Goal: Transaction & Acquisition: Purchase product/service

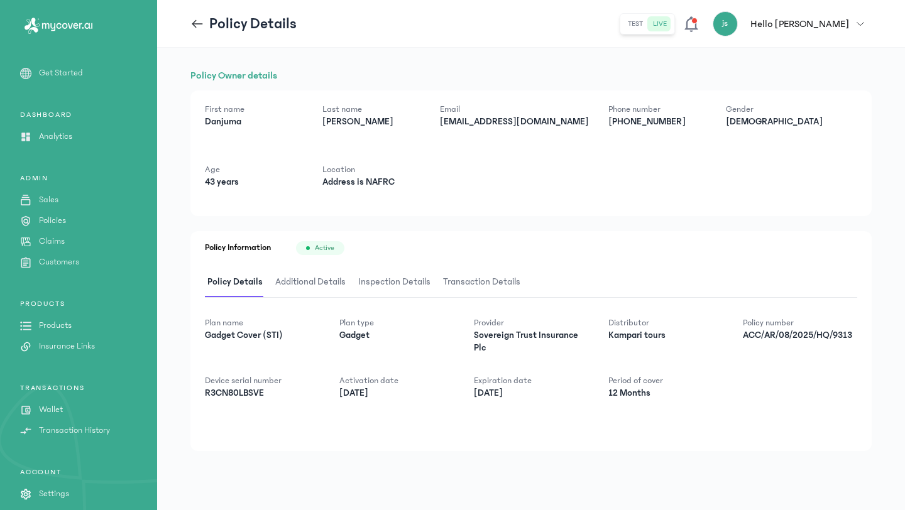
click at [61, 330] on p "Products" at bounding box center [55, 325] width 33 height 13
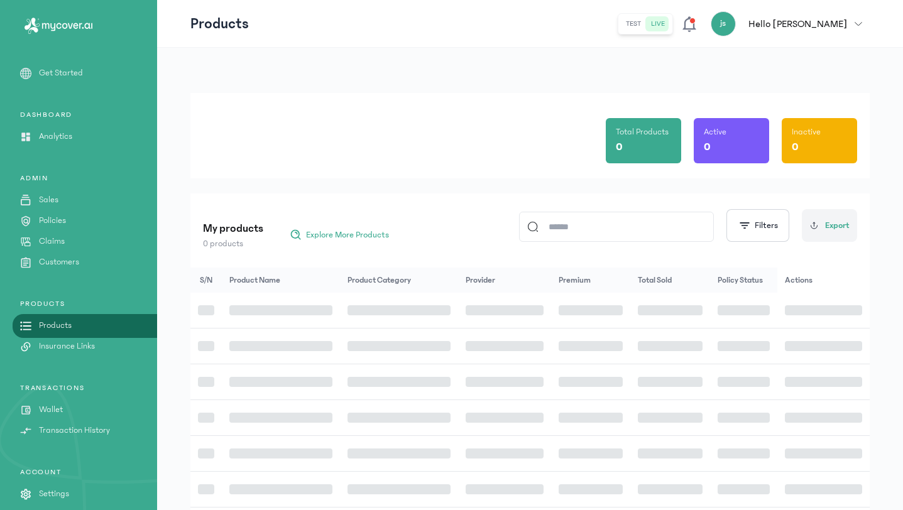
click at [610, 229] on input at bounding box center [622, 226] width 167 height 29
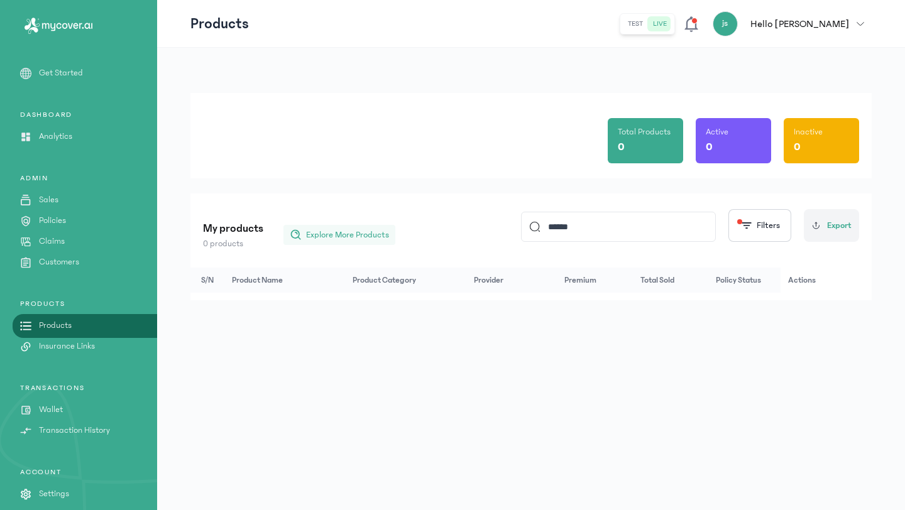
click at [334, 233] on span "Explore More Products" at bounding box center [347, 235] width 83 height 13
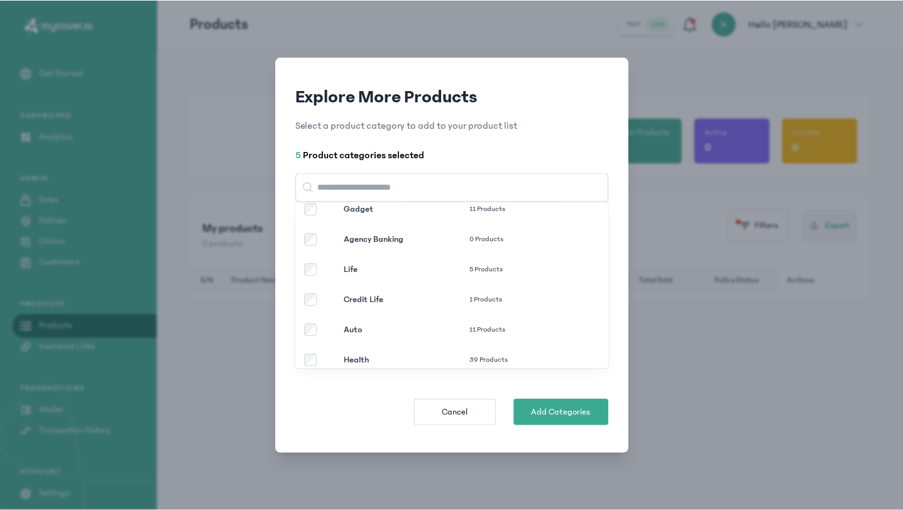
scroll to position [114, 0]
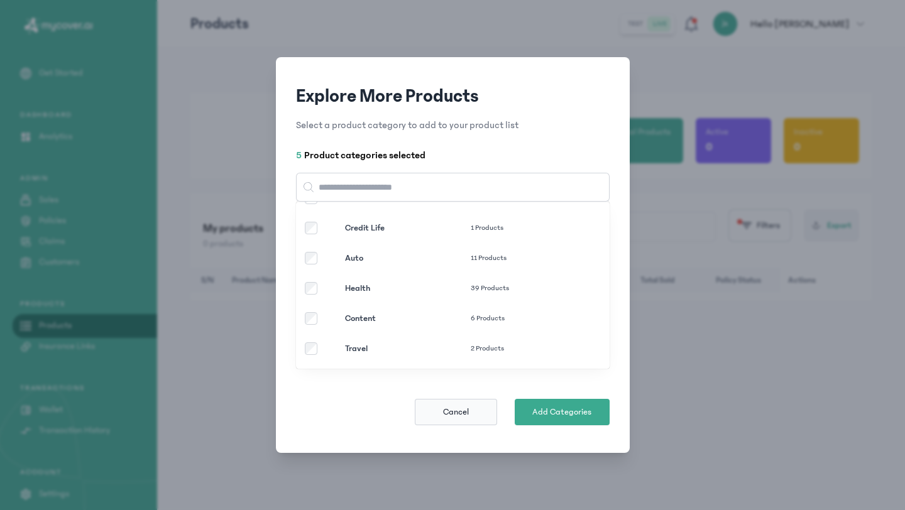
click at [477, 416] on button "Cancel" at bounding box center [456, 412] width 82 height 26
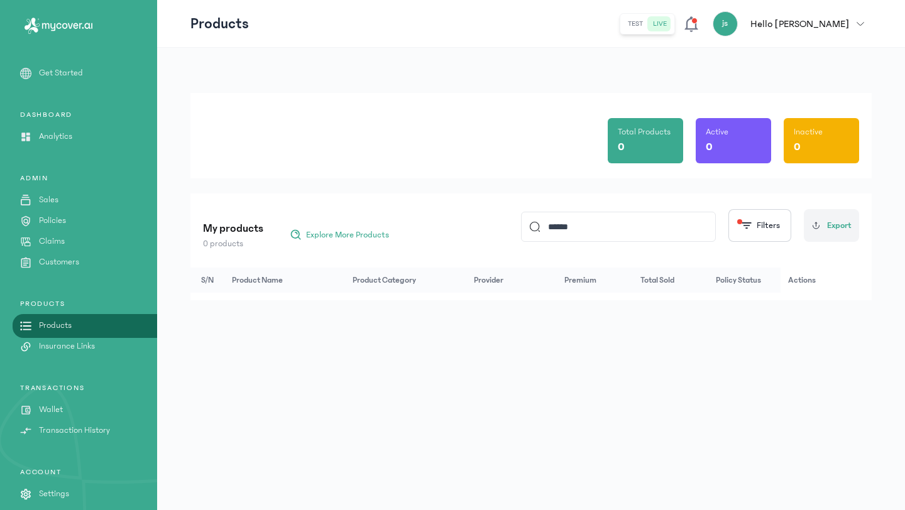
click at [62, 324] on p "Products" at bounding box center [55, 325] width 33 height 13
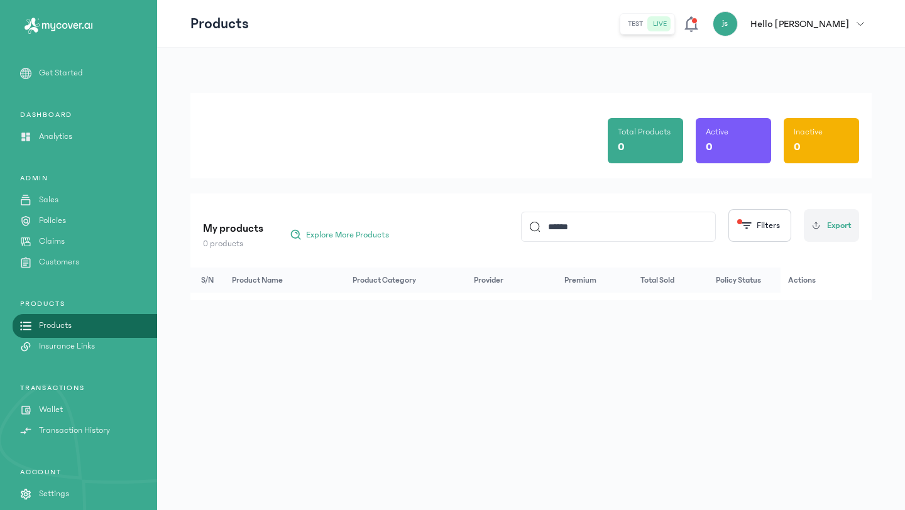
click at [581, 226] on input "******" at bounding box center [624, 226] width 167 height 29
type input "*"
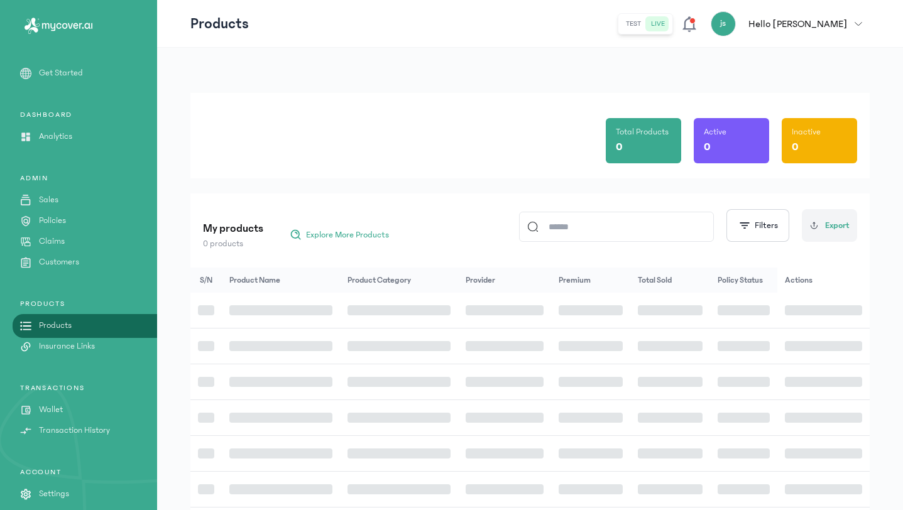
click at [124, 322] on link "Products" at bounding box center [78, 325] width 157 height 13
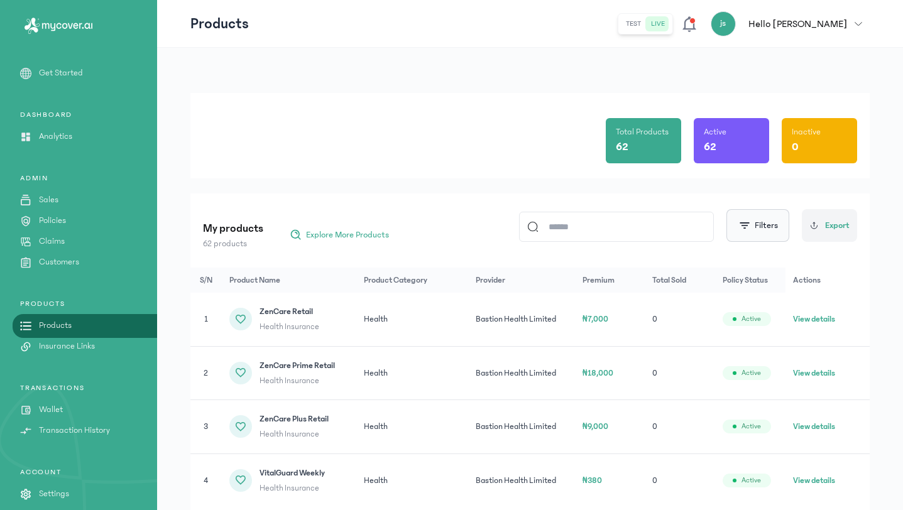
click at [767, 233] on button "Filters" at bounding box center [758, 225] width 63 height 33
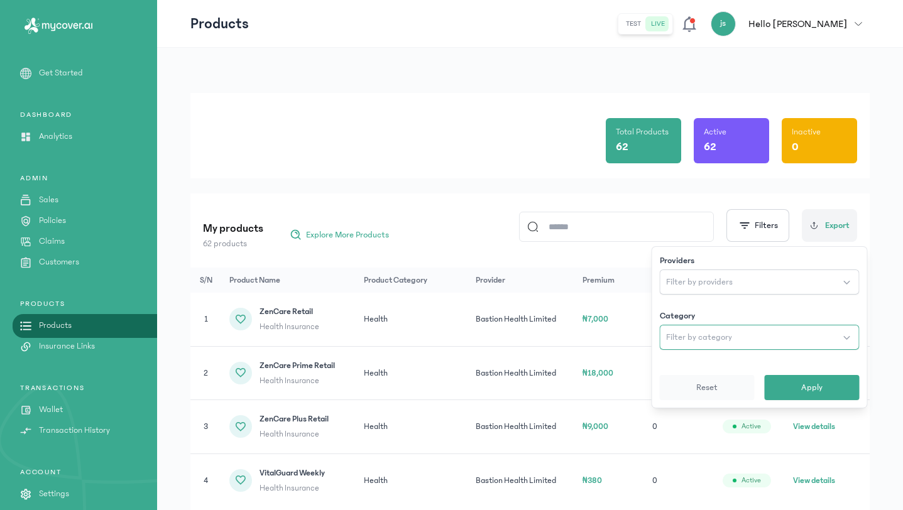
click at [750, 339] on button "Filter by category" at bounding box center [760, 337] width 200 height 25
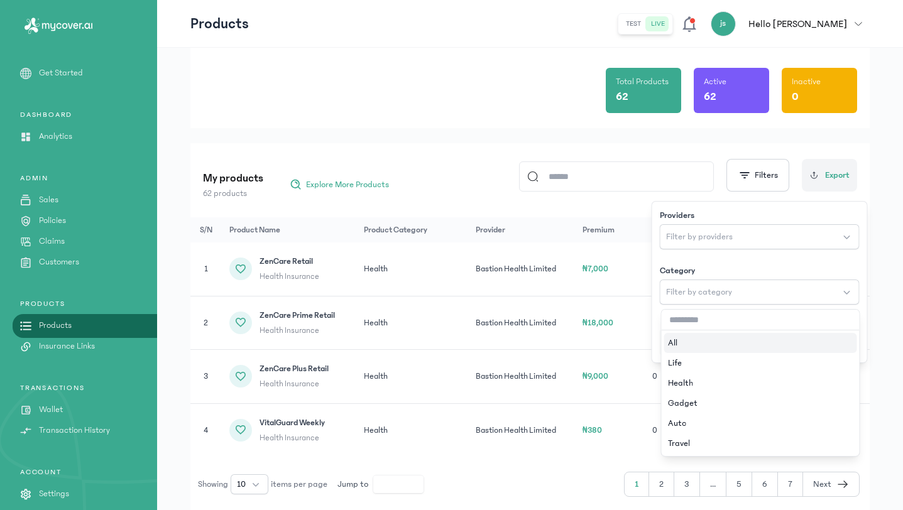
scroll to position [52, 0]
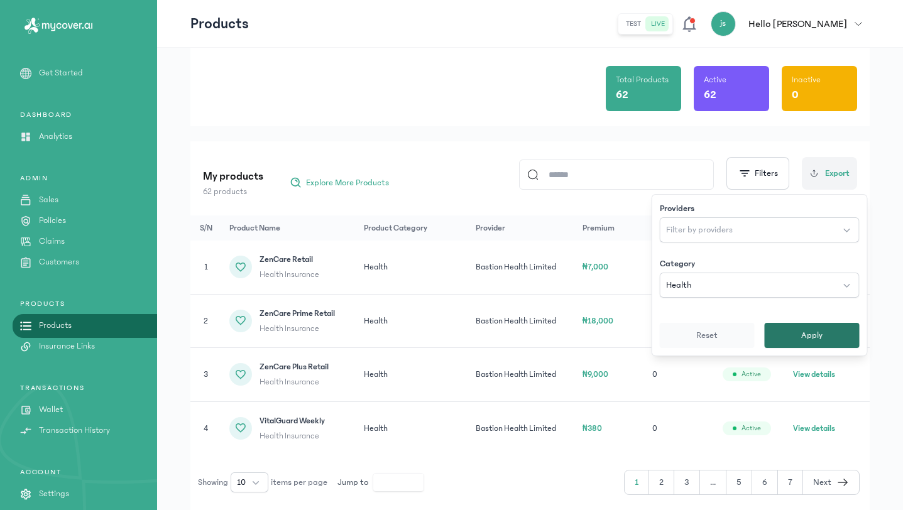
click at [799, 331] on button "Apply" at bounding box center [812, 335] width 95 height 25
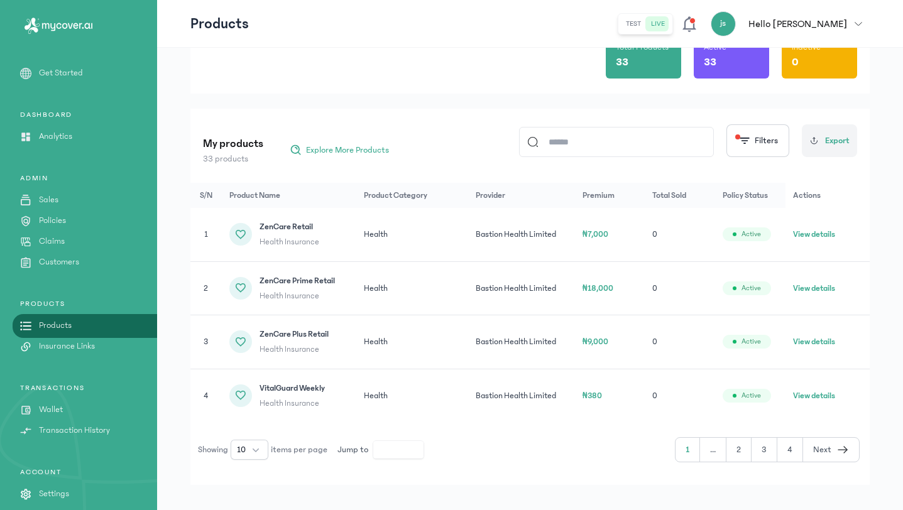
scroll to position [100, 0]
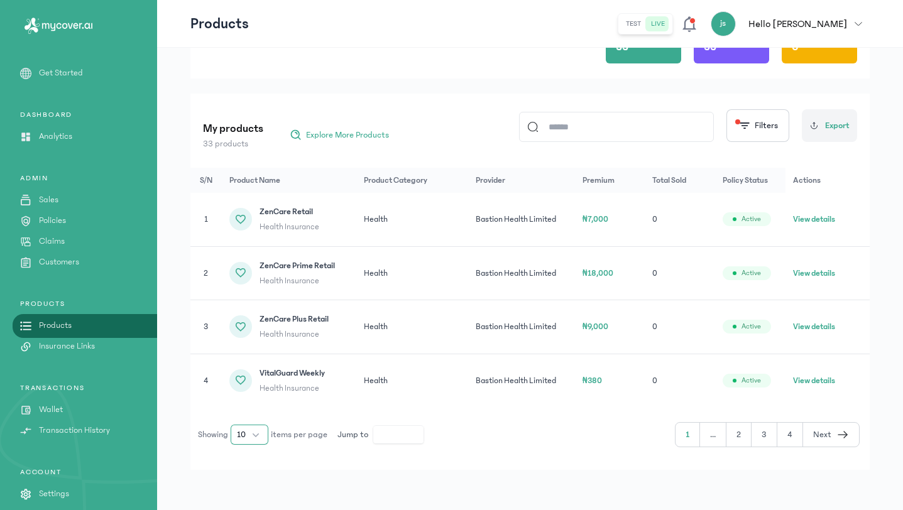
click at [255, 430] on button "10" at bounding box center [250, 435] width 38 height 20
click at [247, 350] on span "30" at bounding box center [243, 347] width 10 height 13
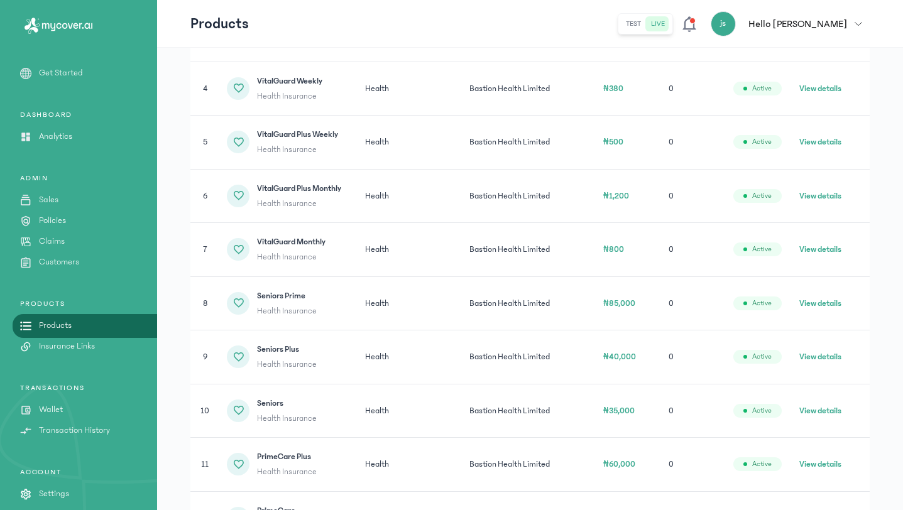
scroll to position [430, 0]
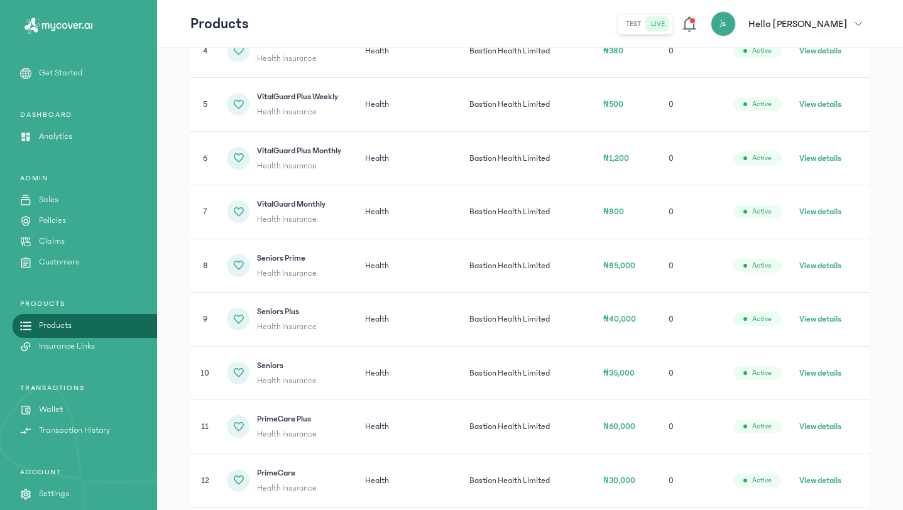
click at [816, 373] on button "View details" at bounding box center [820, 373] width 42 height 13
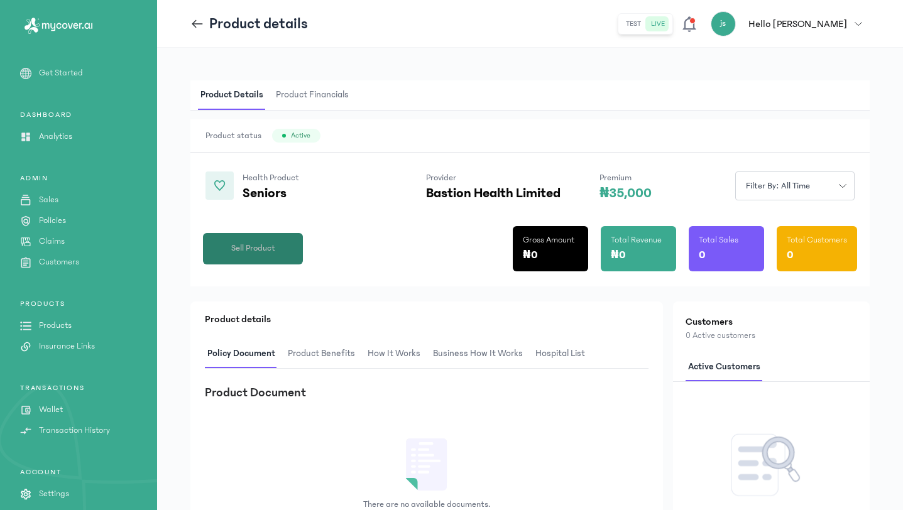
click at [273, 242] on span "Sell Product" at bounding box center [253, 248] width 44 height 13
